Goal: Task Accomplishment & Management: Complete application form

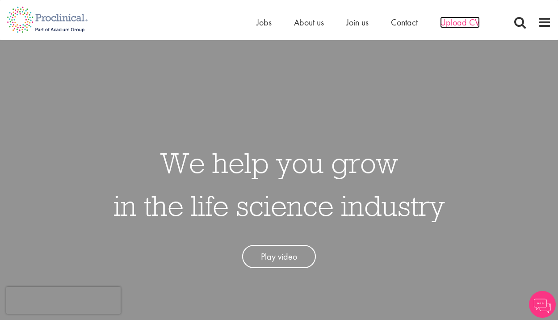
click at [462, 25] on span "Upload CV" at bounding box center [460, 23] width 40 height 12
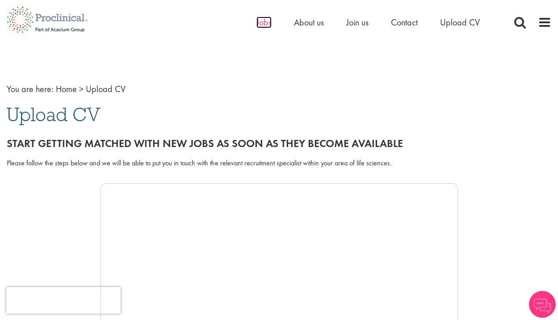
drag, startPoint x: 0, startPoint y: 0, endPoint x: 268, endPoint y: 21, distance: 268.5
click at [268, 21] on span "Jobs" at bounding box center [264, 23] width 15 height 12
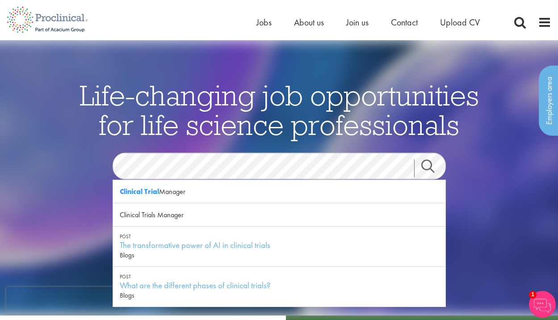
click at [472, 239] on div "See latest vacancies" at bounding box center [280, 252] width 434 height 101
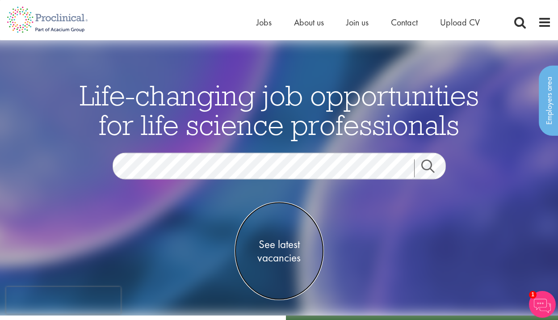
click at [275, 244] on span "See latest vacancies" at bounding box center [279, 250] width 89 height 27
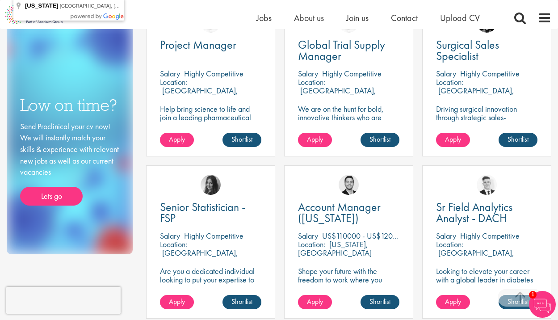
scroll to position [538, 0]
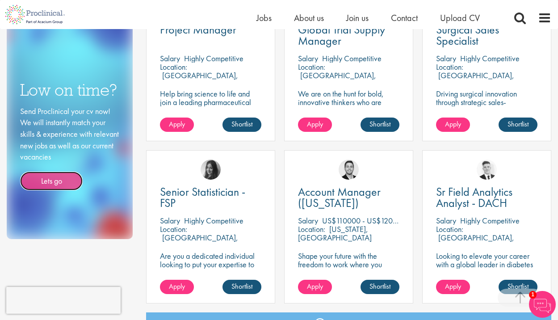
click at [56, 174] on link "Lets go" at bounding box center [51, 181] width 63 height 19
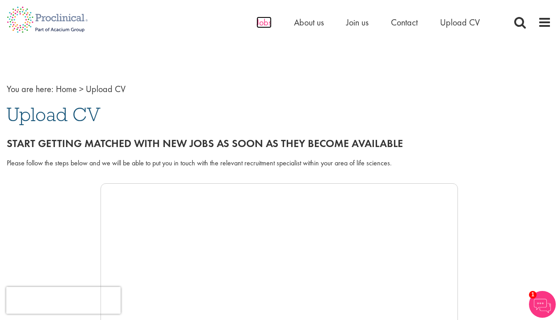
click at [266, 24] on span "Jobs" at bounding box center [264, 23] width 15 height 12
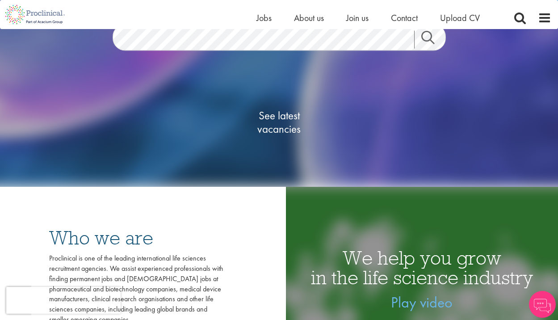
scroll to position [133, 0]
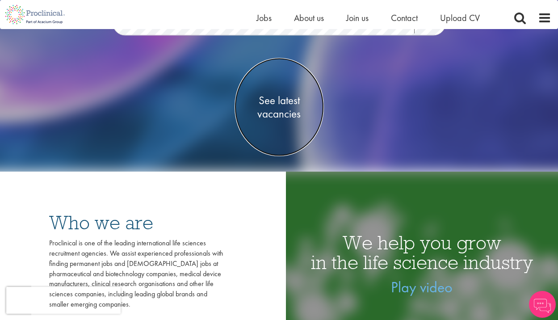
click at [284, 113] on span "See latest vacancies" at bounding box center [279, 106] width 89 height 27
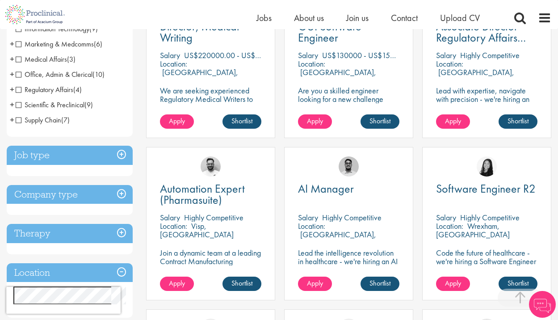
scroll to position [229, 0]
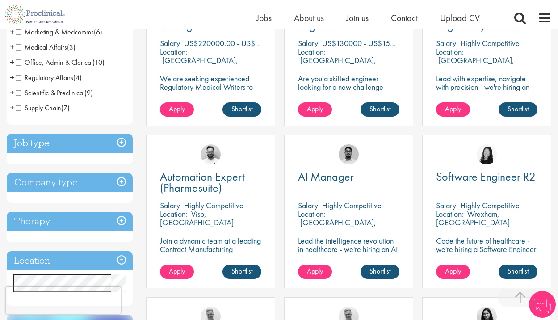
click at [120, 221] on h3 "Therapy" at bounding box center [70, 221] width 126 height 19
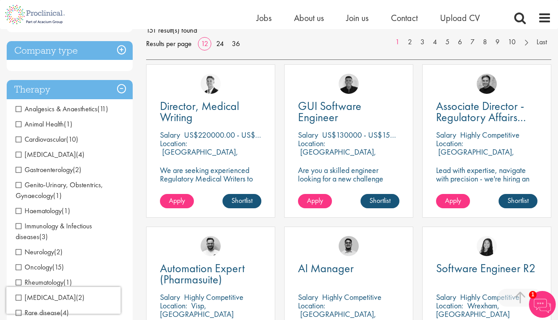
scroll to position [136, 0]
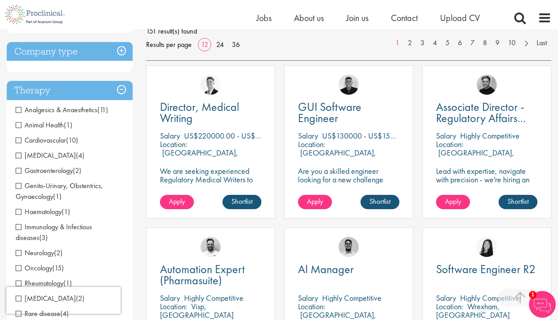
click at [45, 169] on span "Gastroenterology" at bounding box center [44, 170] width 57 height 9
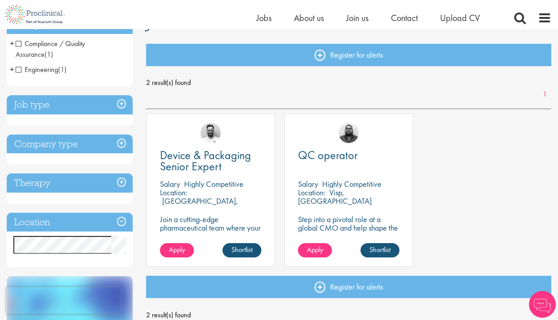
scroll to position [88, 0]
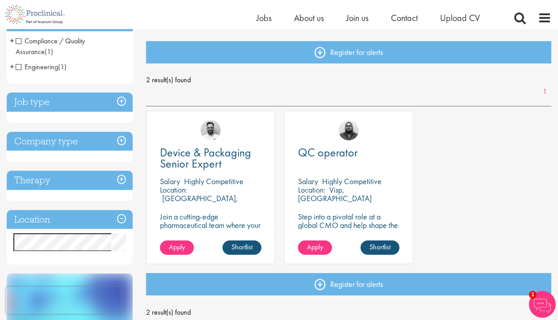
click at [126, 94] on h3 "Job type" at bounding box center [70, 102] width 126 height 19
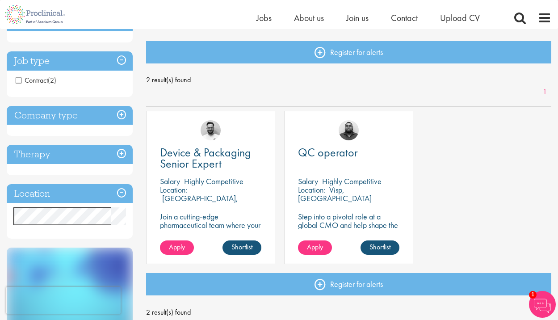
click at [126, 120] on h3 "Company type" at bounding box center [70, 115] width 126 height 19
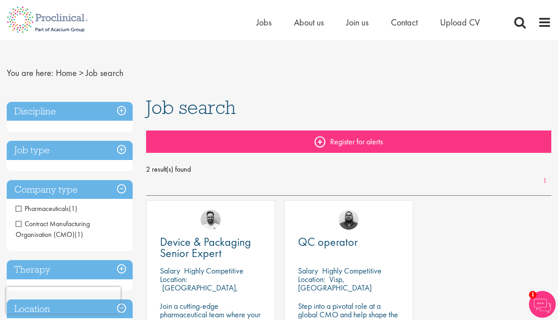
scroll to position [0, 0]
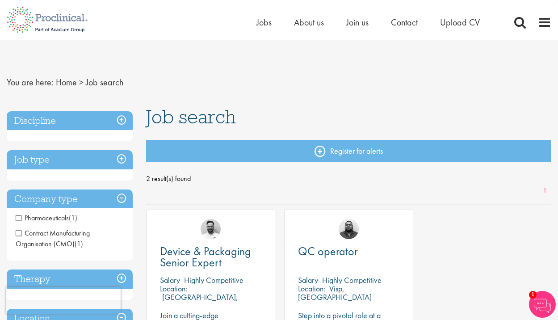
click at [93, 81] on span "Job search" at bounding box center [105, 82] width 38 height 12
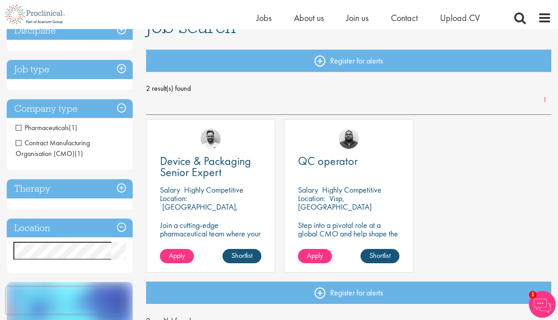
scroll to position [81, 0]
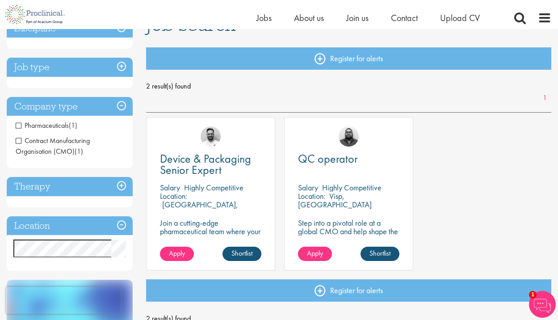
click at [120, 192] on h3 "Therapy" at bounding box center [70, 186] width 126 height 19
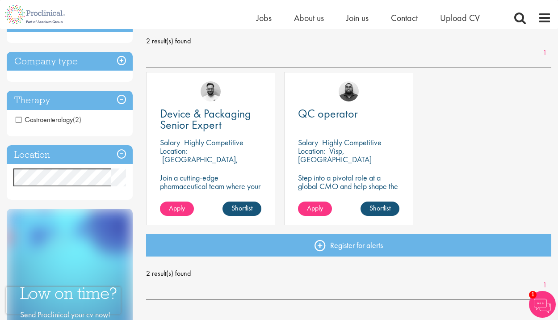
scroll to position [143, 0]
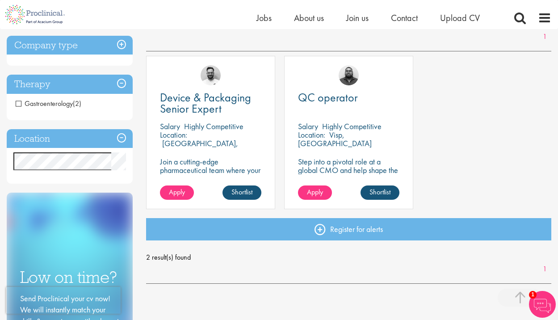
click at [67, 105] on span "Gastroenterology" at bounding box center [44, 103] width 57 height 9
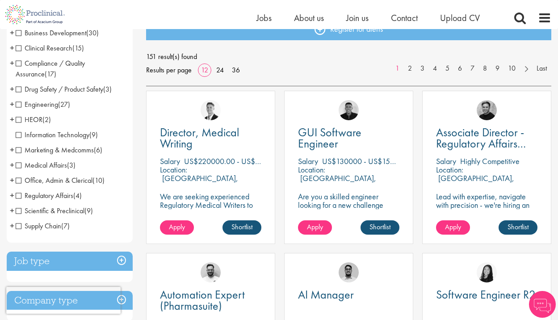
scroll to position [109, 0]
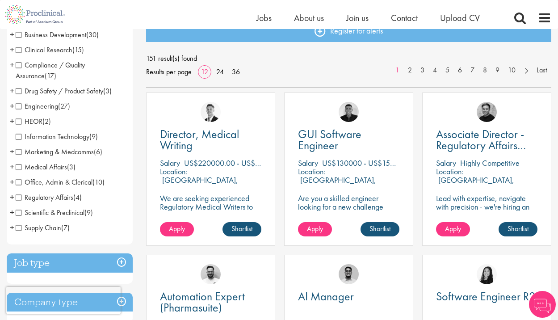
click at [73, 49] on span "(15)" at bounding box center [78, 49] width 12 height 9
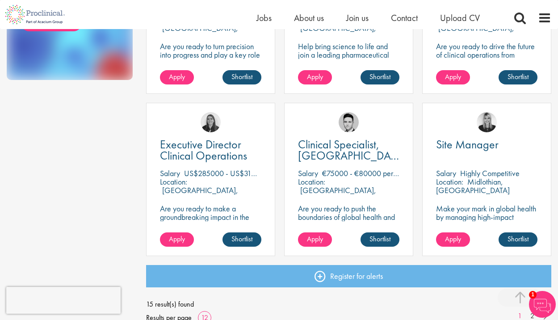
scroll to position [587, 0]
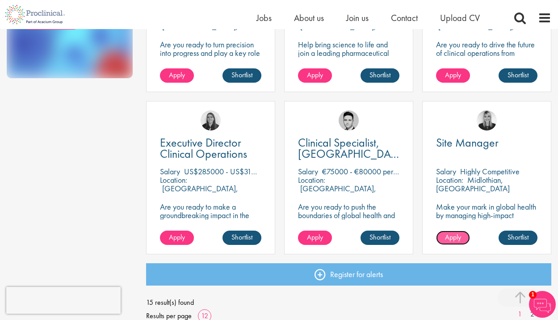
click at [441, 235] on link "Apply" at bounding box center [453, 238] width 34 height 14
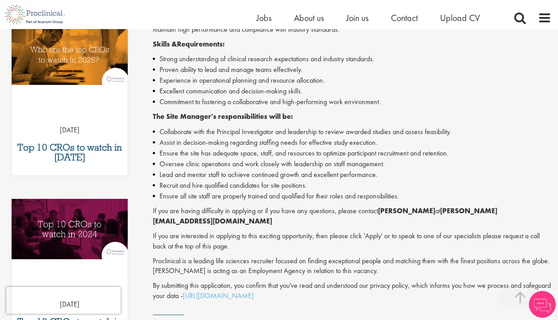
scroll to position [344, 0]
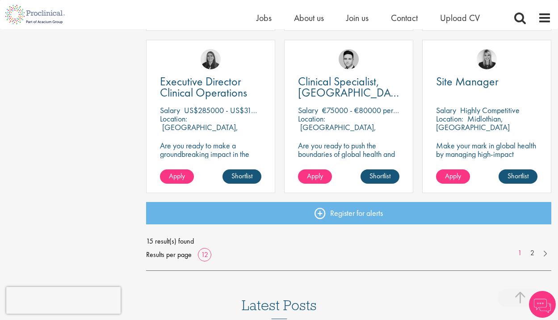
scroll to position [649, 0]
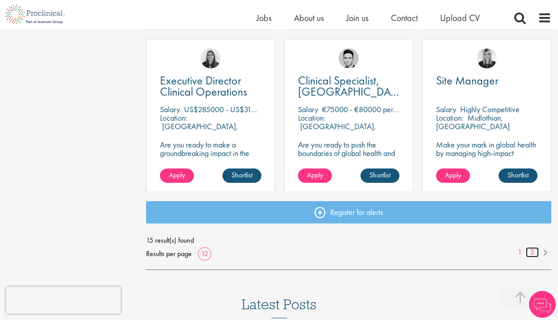
click at [535, 251] on link "2" at bounding box center [532, 252] width 13 height 10
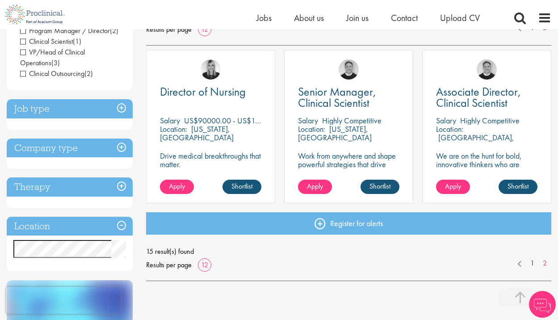
scroll to position [155, 0]
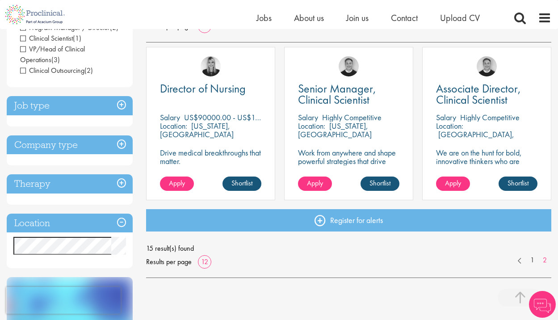
click at [314, 175] on div "Senior Manager, Clinical Scientist Salary Highly Competitive Location: New Jers…" at bounding box center [348, 123] width 129 height 153
click at [450, 177] on link "Apply" at bounding box center [453, 184] width 34 height 14
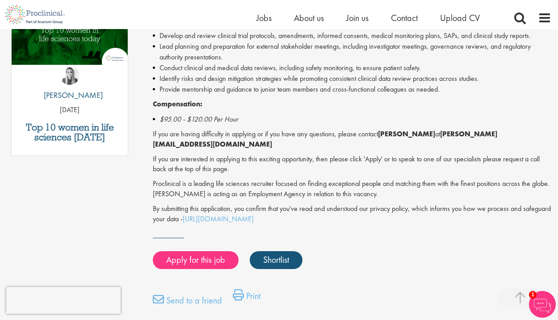
scroll to position [480, 0]
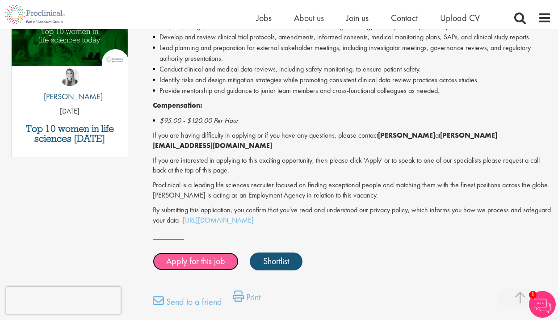
click at [175, 258] on link "Apply for this job" at bounding box center [196, 262] width 86 height 18
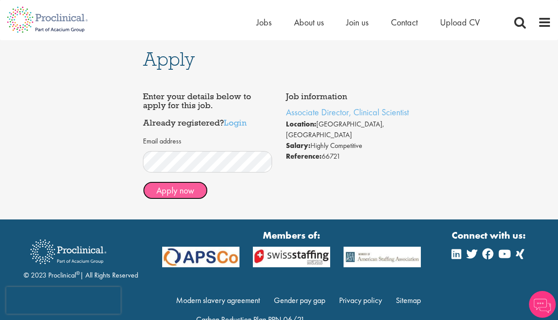
click at [173, 197] on button "Apply now" at bounding box center [175, 190] width 65 height 18
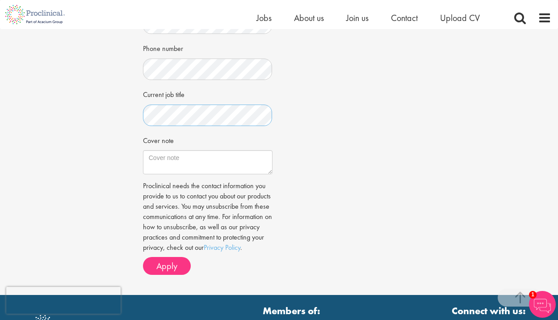
scroll to position [298, 0]
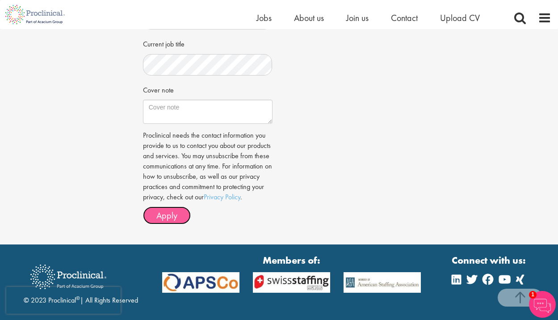
click at [180, 224] on button "Apply" at bounding box center [167, 215] width 48 height 18
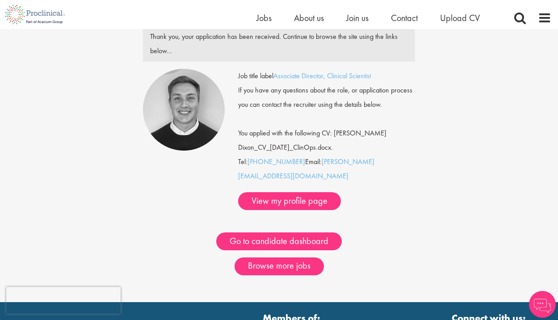
scroll to position [42, 0]
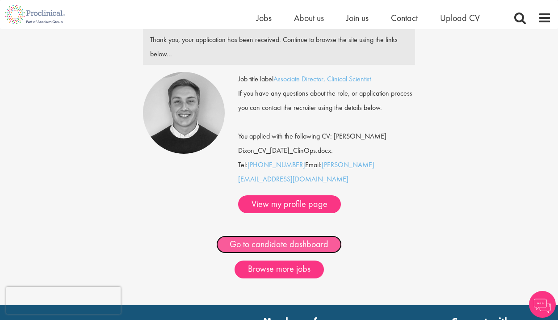
click at [263, 236] on link "Go to candidate dashboard" at bounding box center [279, 245] width 126 height 18
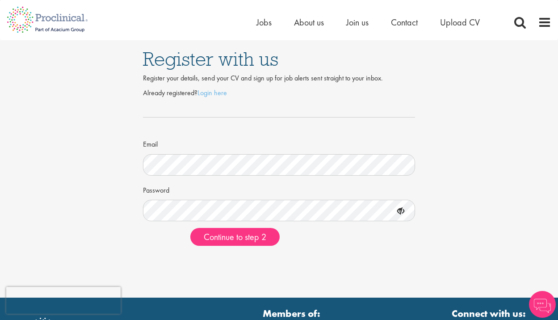
click at [309, 179] on form "Already registered? Login here Email Password Continue to step 2" at bounding box center [279, 167] width 259 height 158
click at [221, 240] on span "Continue to step 2" at bounding box center [235, 237] width 63 height 12
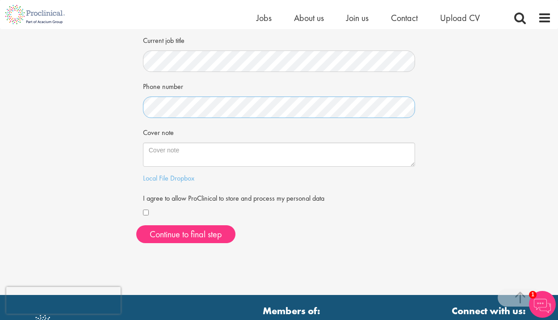
scroll to position [201, 0]
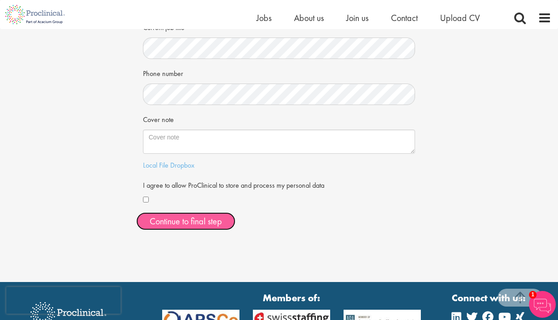
click at [163, 219] on button "Continue to final step" at bounding box center [185, 221] width 99 height 18
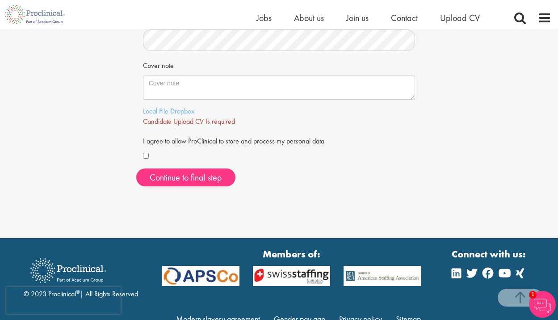
scroll to position [220, 0]
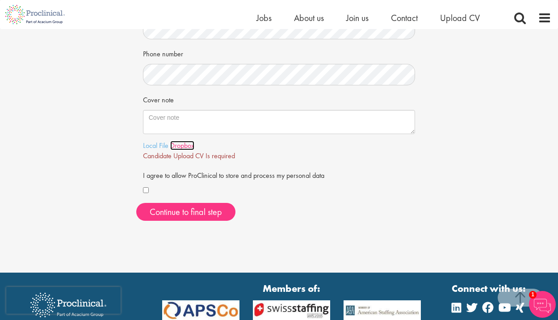
click at [171, 148] on link "Dropbox" at bounding box center [182, 145] width 24 height 9
click at [159, 145] on link "Local File" at bounding box center [155, 145] width 25 height 9
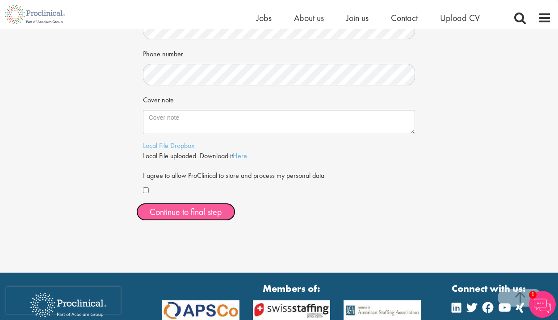
click at [194, 210] on span "Continue to final step" at bounding box center [186, 212] width 72 height 12
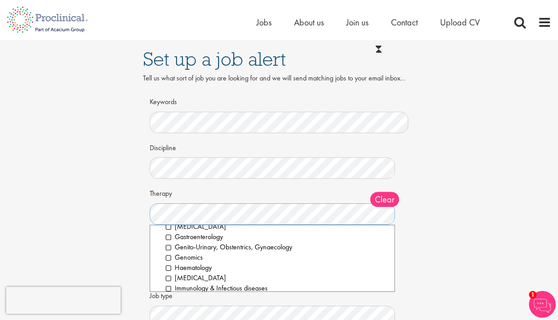
scroll to position [60, 0]
click at [202, 235] on li "Gastroenterology" at bounding box center [277, 236] width 223 height 10
click at [203, 247] on li "Genito-Urinary, Obstentrics, Gynaecology" at bounding box center [277, 246] width 223 height 10
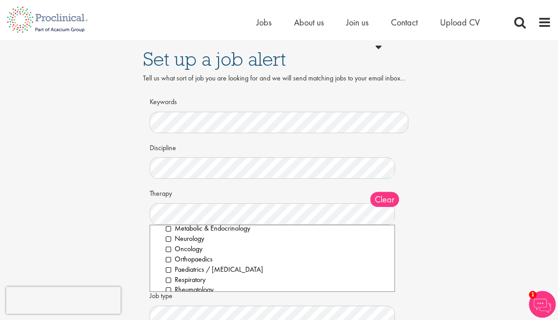
scroll to position [127, 0]
click at [199, 248] on li "Oncology" at bounding box center [277, 250] width 223 height 10
click at [201, 266] on li "Paediatrics / Geriatrics" at bounding box center [277, 271] width 223 height 10
click at [199, 261] on li "Orthopaedics" at bounding box center [277, 261] width 223 height 10
click at [210, 235] on li "Metabolic & Endocrinology" at bounding box center [277, 230] width 223 height 10
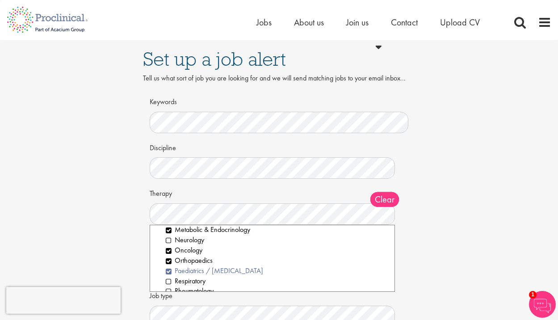
click at [220, 273] on li "Paediatrics / [MEDICAL_DATA]" at bounding box center [277, 271] width 223 height 10
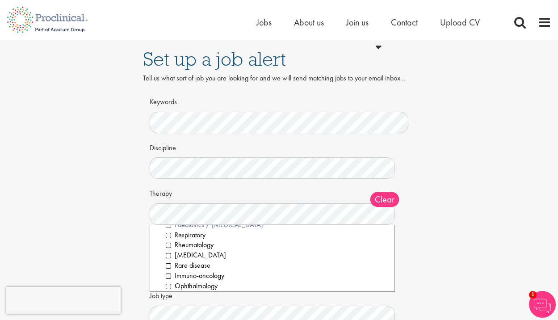
scroll to position [177, 0]
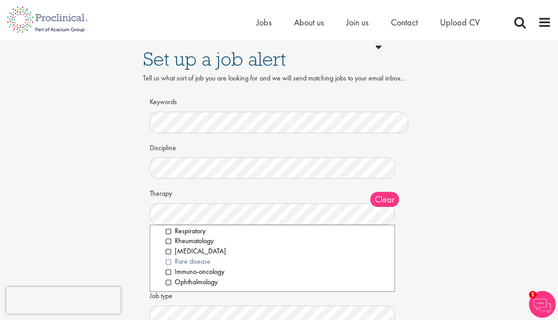
click at [204, 259] on li "Rare disease" at bounding box center [277, 262] width 223 height 10
click at [211, 275] on li "Immuno-oncology" at bounding box center [277, 272] width 223 height 10
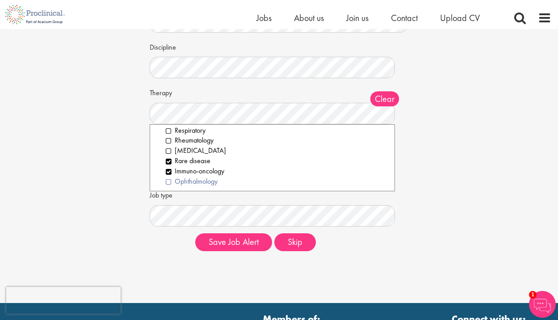
scroll to position [95, 0]
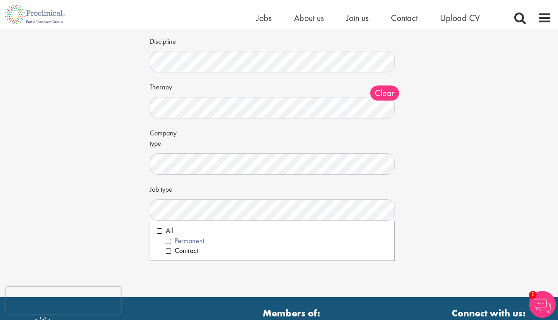
click at [170, 241] on li "Permanent" at bounding box center [277, 241] width 223 height 10
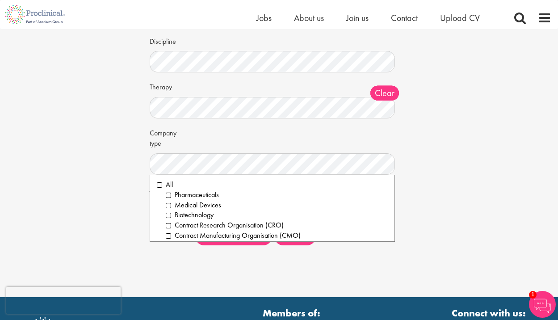
click at [151, 270] on div "Set up a job alert Tell us what sort of job you are looking for and we will sen…" at bounding box center [279, 101] width 558 height 392
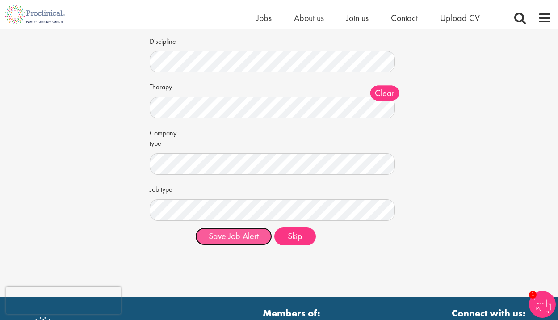
click at [247, 239] on button "Save Job Alert" at bounding box center [233, 236] width 77 height 18
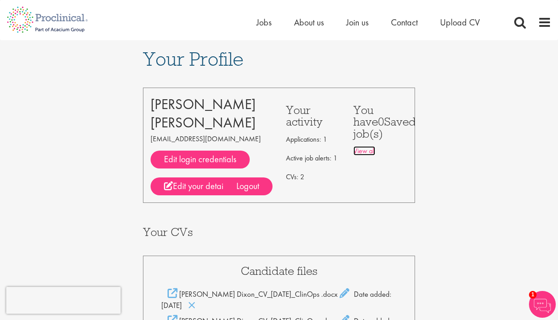
click at [364, 155] on link "View all" at bounding box center [365, 150] width 22 height 9
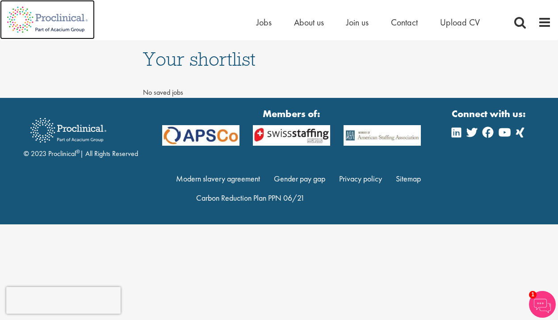
click at [70, 12] on img at bounding box center [47, 19] width 95 height 39
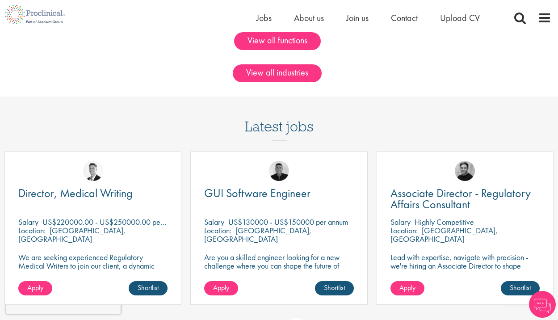
scroll to position [746, 0]
